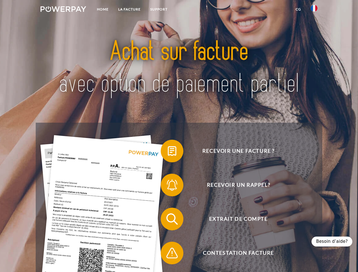
click at [63, 10] on img at bounding box center [64, 9] width 46 height 6
click at [314, 10] on img at bounding box center [314, 8] width 7 height 7
click at [298, 9] on link "CG" at bounding box center [298, 9] width 15 height 10
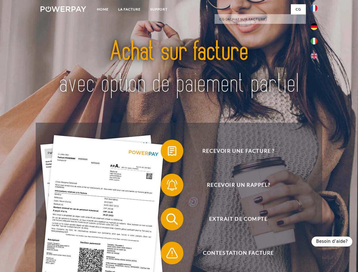
click at [168, 152] on span at bounding box center [163, 151] width 28 height 28
click at [168, 186] on span at bounding box center [163, 185] width 28 height 28
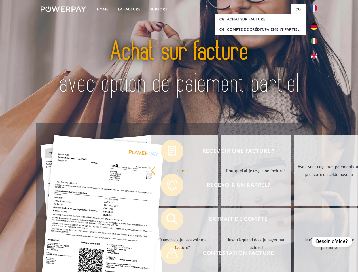
click at [220, 220] on link "Jusqu'à quand dois-je payer ma facture?" at bounding box center [255, 243] width 71 height 71
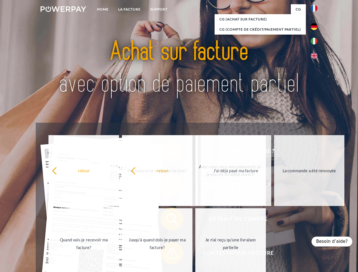
click at [168, 254] on span at bounding box center [163, 253] width 28 height 28
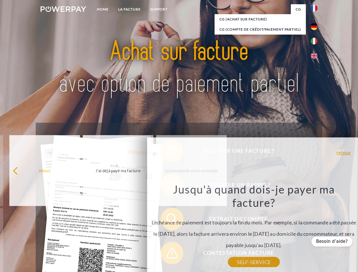
click at [334, 241] on div "Besoin d’aide?" at bounding box center [331, 242] width 41 height 10
